Goal: Task Accomplishment & Management: Manage account settings

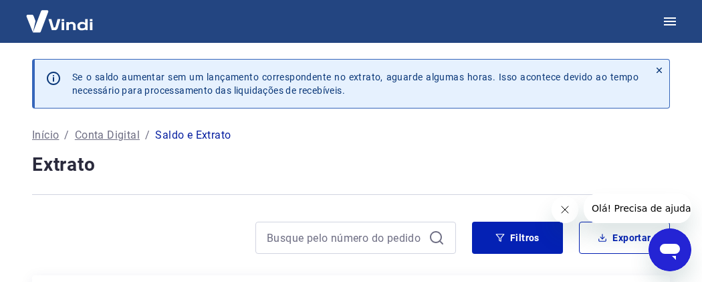
click at [90, 136] on p "Conta Digital" at bounding box center [107, 135] width 65 height 16
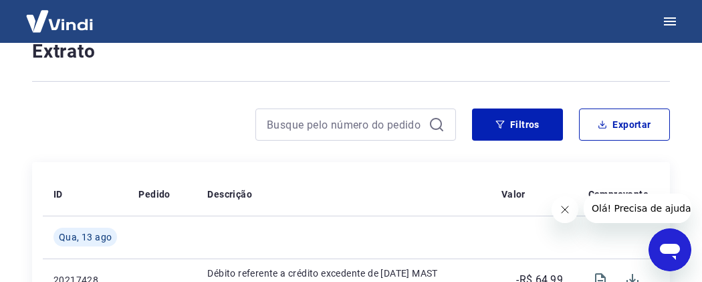
scroll to position [133, 0]
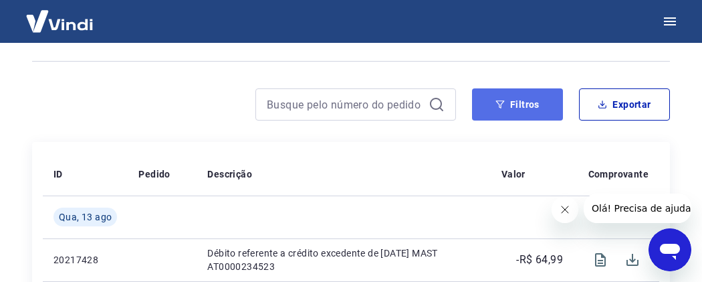
click at [531, 110] on button "Filtros" at bounding box center [517, 104] width 91 height 32
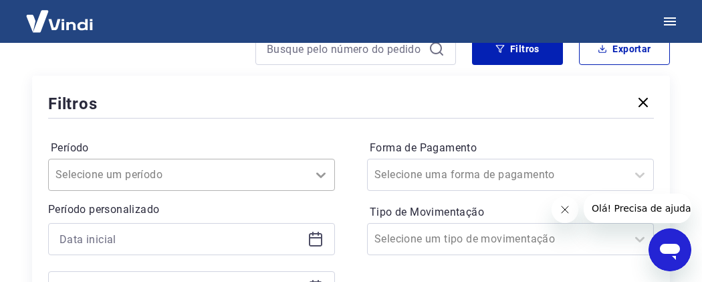
click at [314, 169] on div "Selecione um período" at bounding box center [191, 175] width 287 height 32
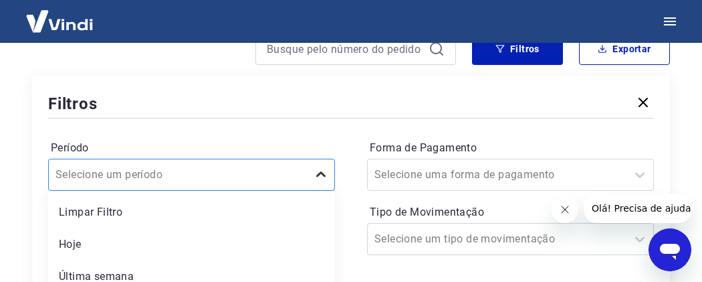
scroll to position [295, 0]
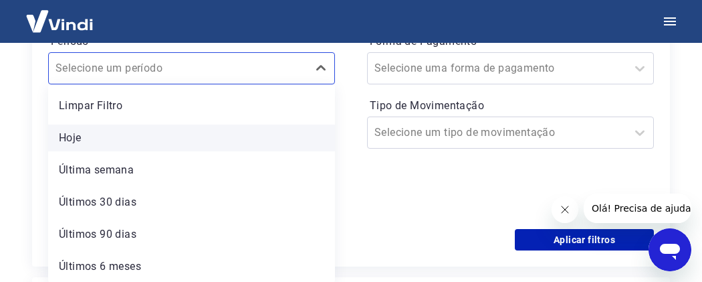
click at [296, 142] on div "Hoje" at bounding box center [191, 137] width 287 height 27
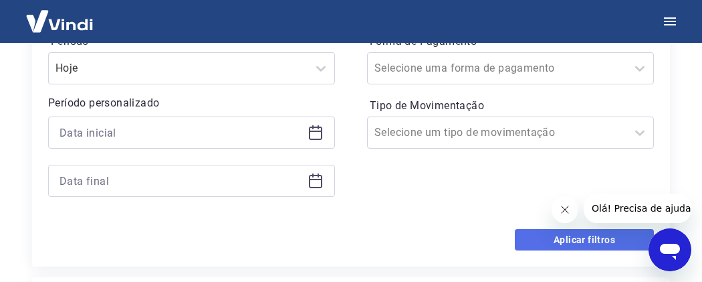
click at [526, 237] on button "Aplicar filtros" at bounding box center [584, 239] width 139 height 21
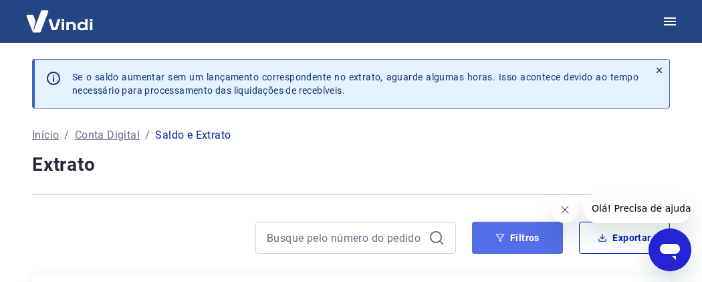
click at [505, 236] on button "Filtros" at bounding box center [517, 237] width 91 height 32
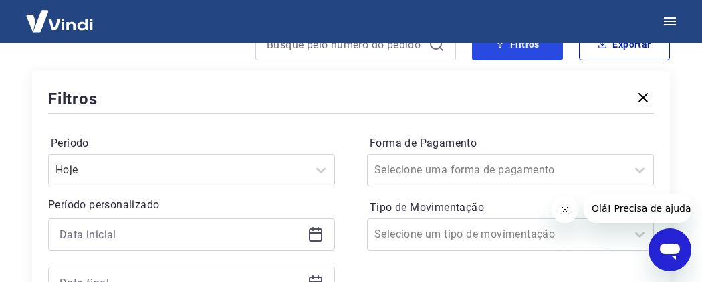
scroll to position [310, 0]
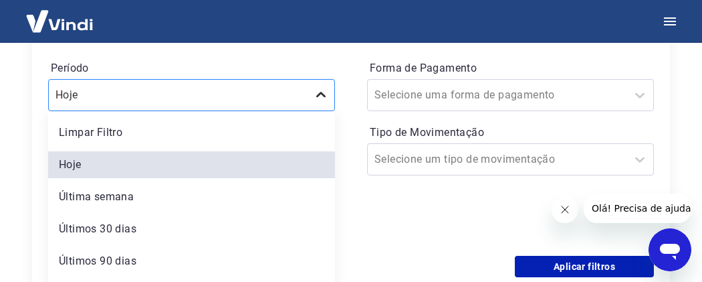
click at [322, 93] on div "option Limpar Filtro focused, 1 of 6. 6 results available. Use Up and Down to c…" at bounding box center [191, 95] width 287 height 32
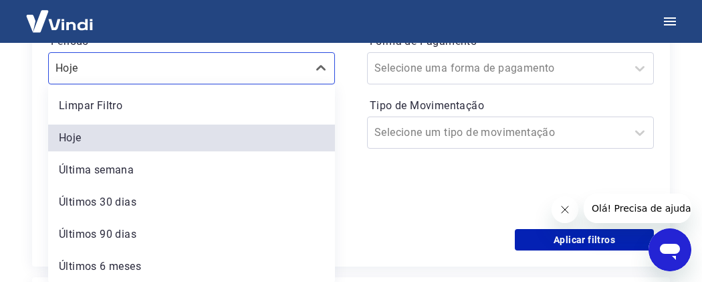
drag, startPoint x: 268, startPoint y: 235, endPoint x: 497, endPoint y: 233, distance: 229.4
click at [268, 235] on div "Últimos 90 dias" at bounding box center [191, 234] width 287 height 27
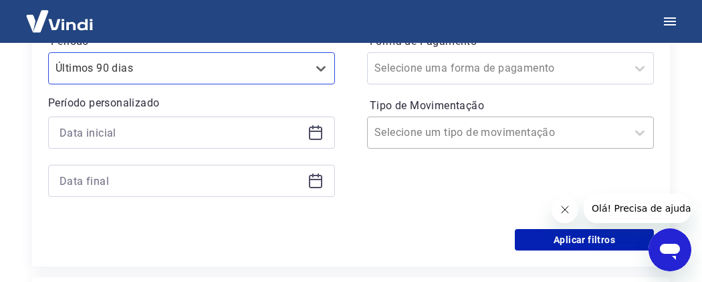
click at [616, 134] on div at bounding box center [497, 132] width 245 height 19
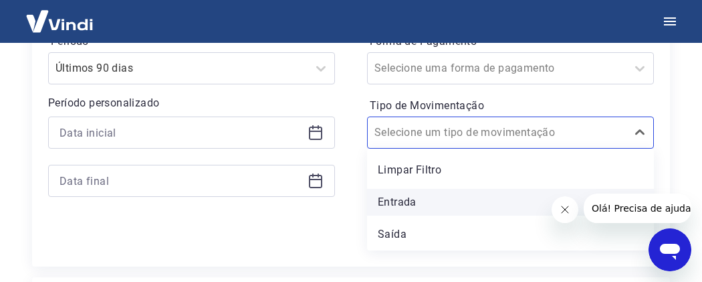
click at [478, 202] on div "Entrada" at bounding box center [510, 202] width 287 height 27
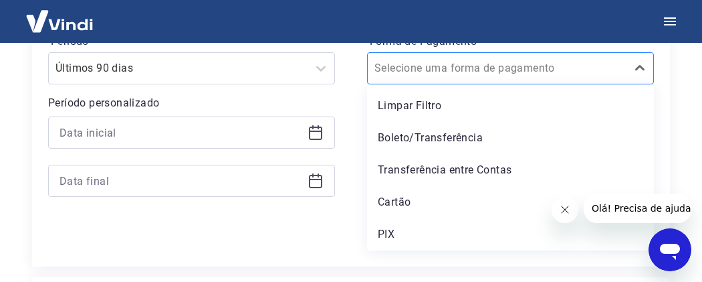
click at [490, 71] on input "Forma de Pagamento" at bounding box center [442, 68] width 135 height 16
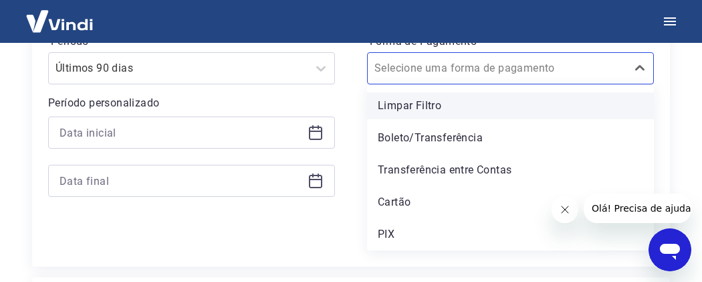
click at [413, 102] on div "Limpar Filtro" at bounding box center [510, 105] width 287 height 27
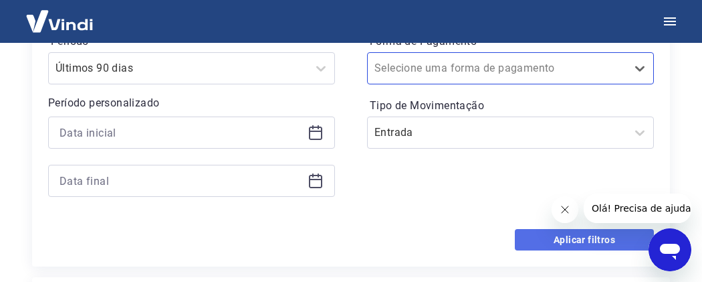
click at [547, 233] on button "Aplicar filtros" at bounding box center [584, 239] width 139 height 21
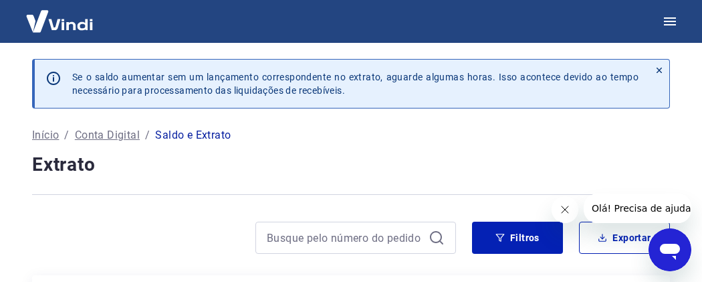
click at [662, 68] on icon at bounding box center [659, 70] width 9 height 9
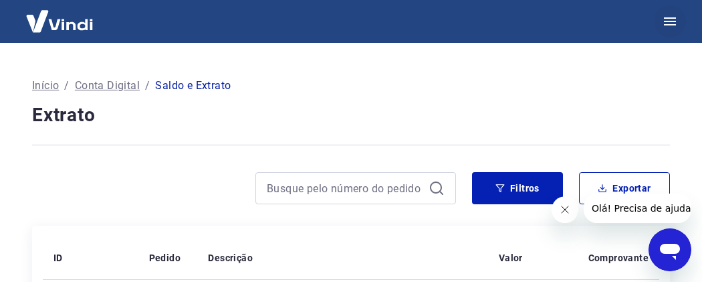
click at [674, 22] on icon "button" at bounding box center [670, 21] width 16 height 16
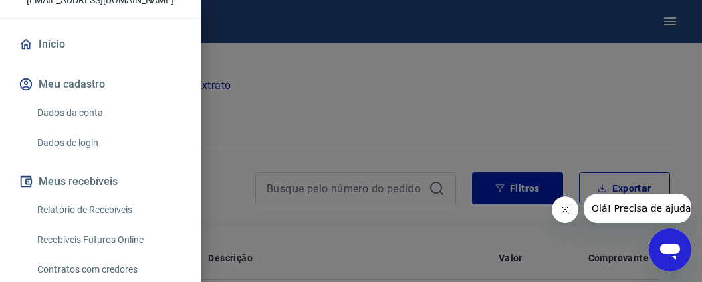
scroll to position [98, 0]
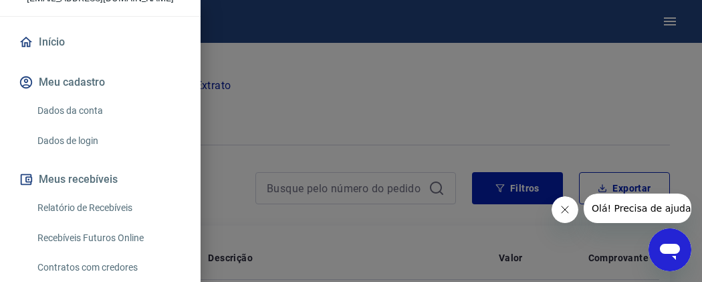
click at [125, 206] on link "Relatório de Recebíveis" at bounding box center [108, 207] width 153 height 27
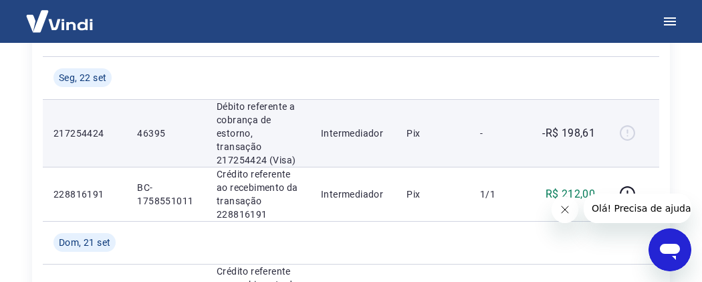
scroll to position [217, 0]
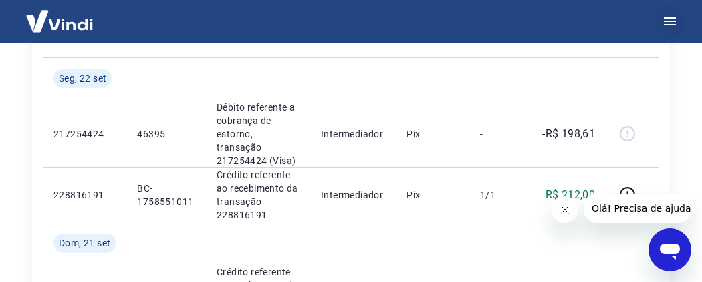
click at [673, 21] on icon "button" at bounding box center [670, 21] width 12 height 8
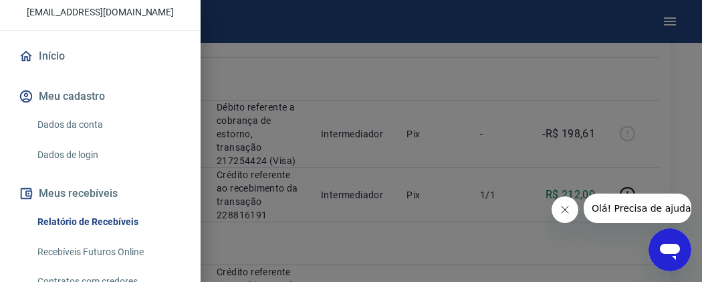
scroll to position [0, 0]
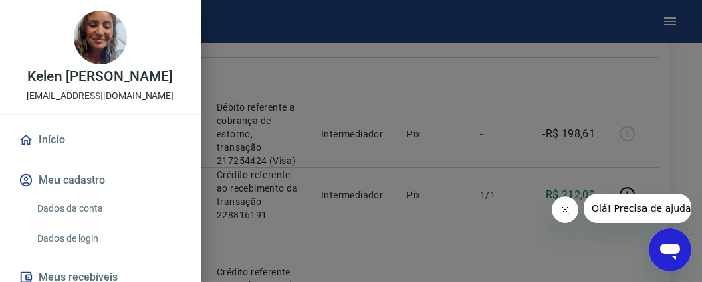
click at [50, 139] on link "Início" at bounding box center [100, 139] width 169 height 29
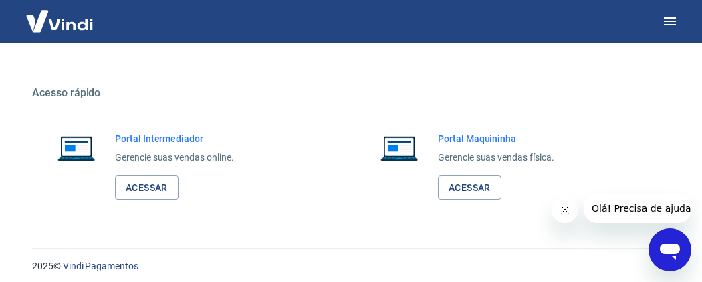
scroll to position [939, 0]
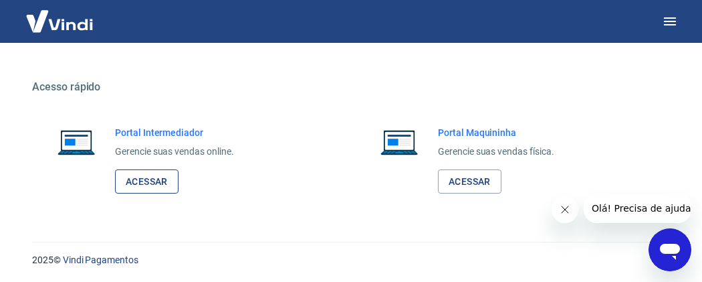
click at [145, 179] on link "Acessar" at bounding box center [147, 181] width 64 height 25
